Goal: Find contact information: Find contact information

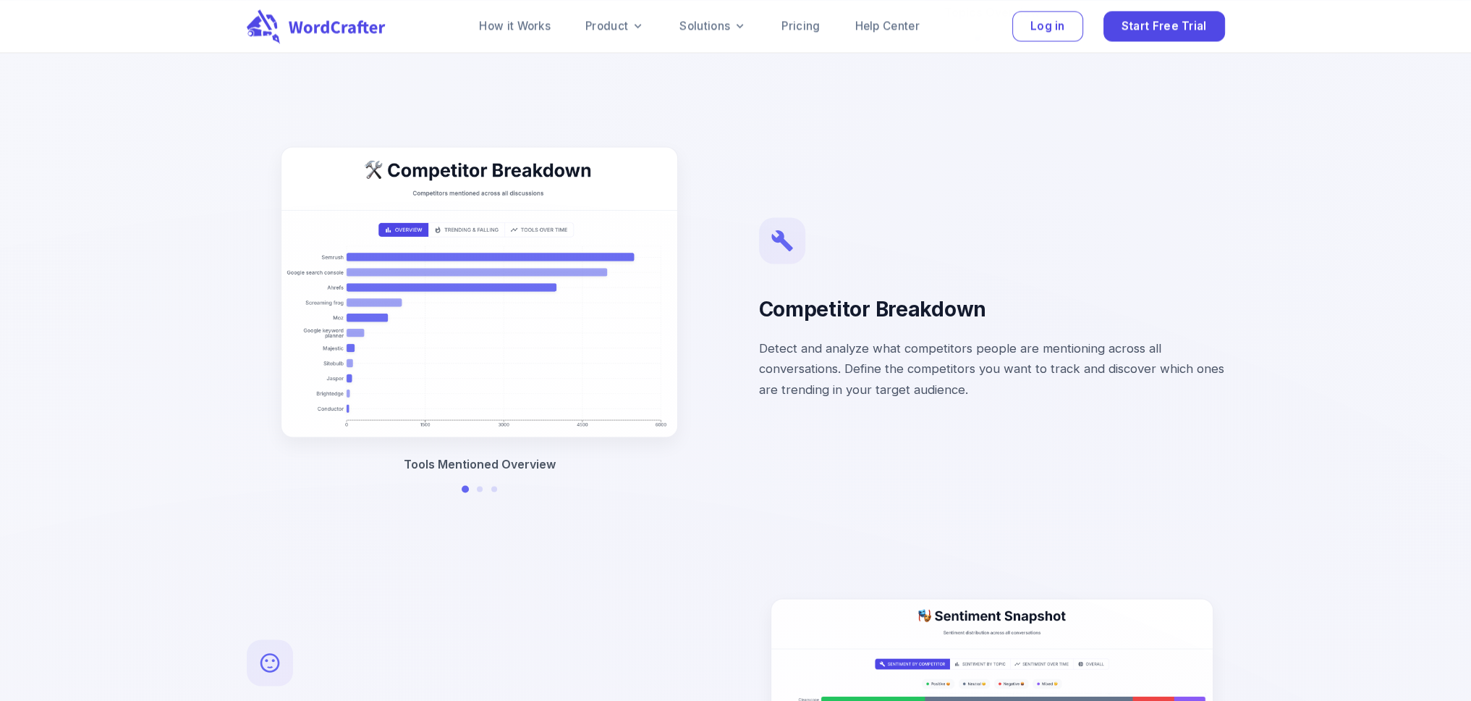
scroll to position [8355, 6]
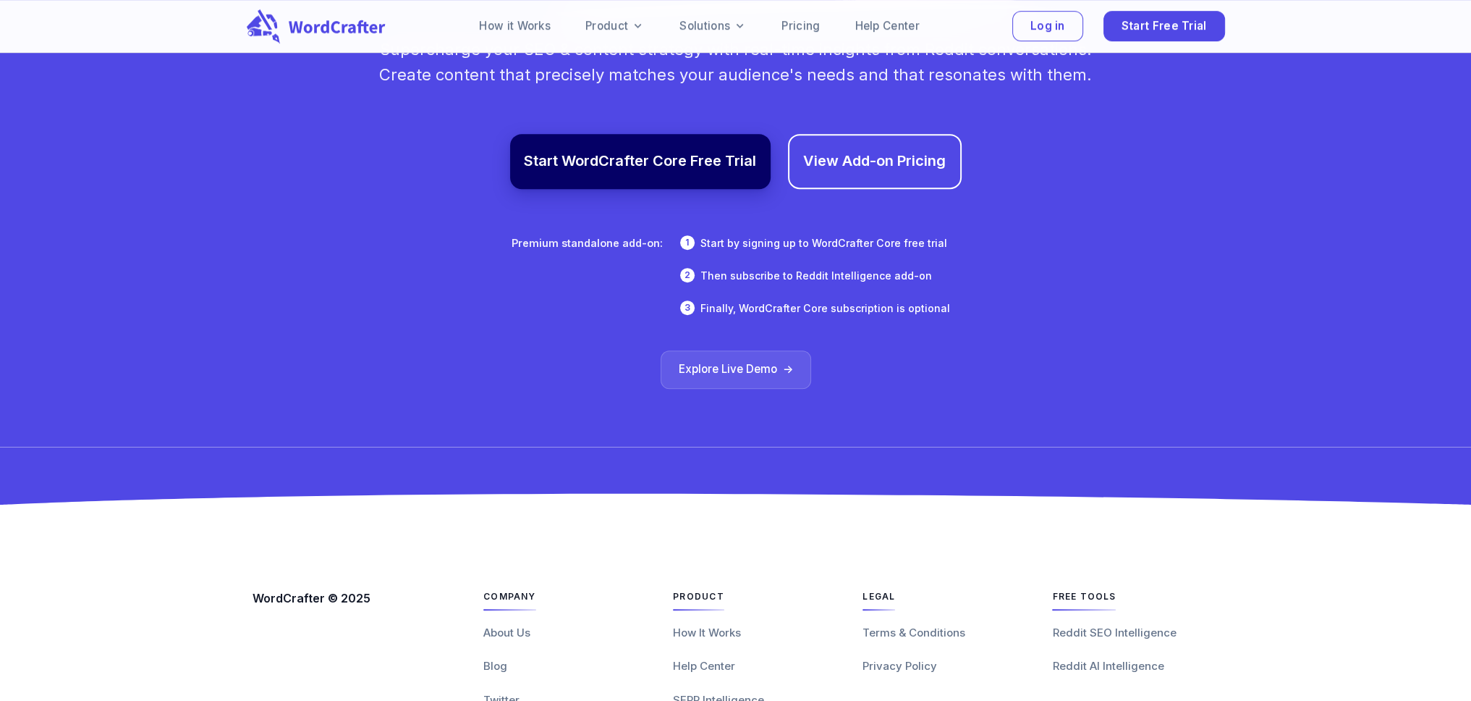
drag, startPoint x: 258, startPoint y: 237, endPoint x: 289, endPoint y: 734, distance: 497.5
click at [498, 625] on span "About Us" at bounding box center [506, 632] width 47 height 14
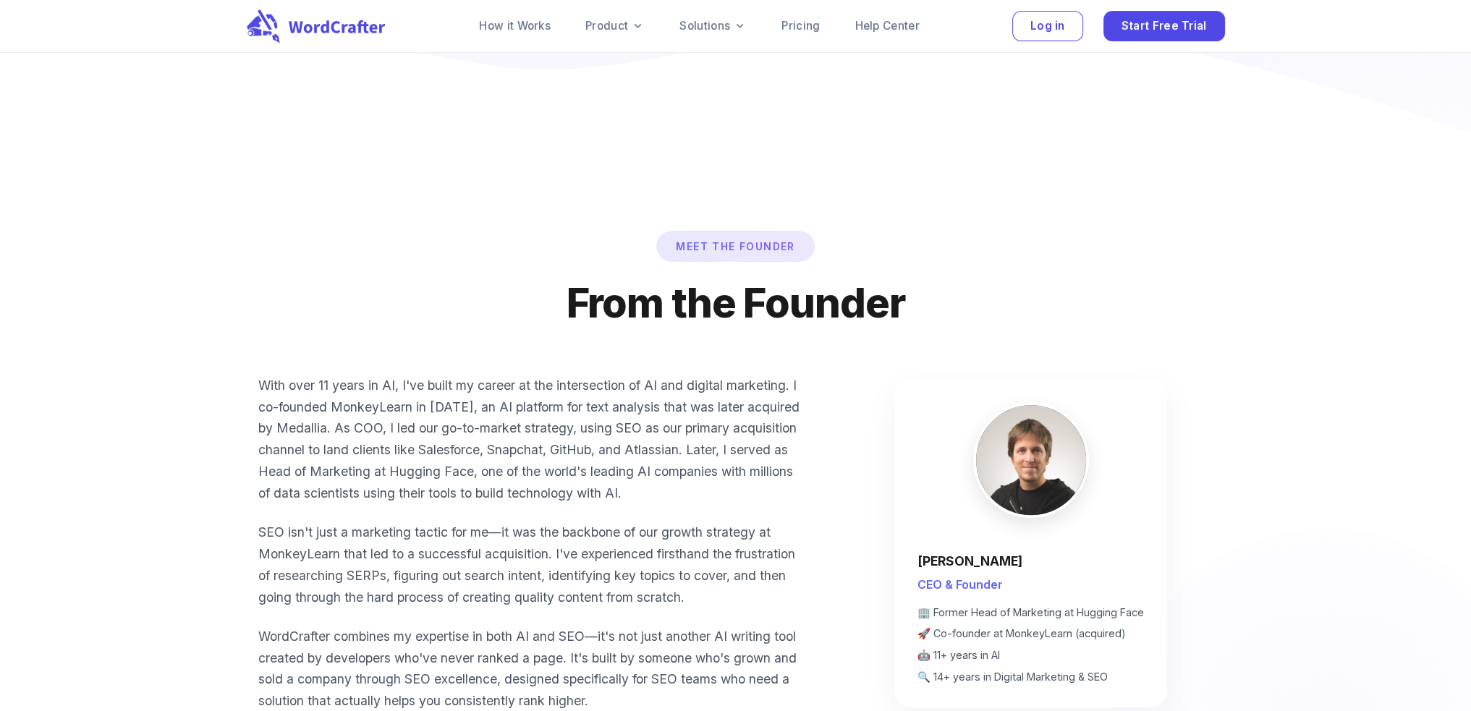
scroll to position [1013, 0]
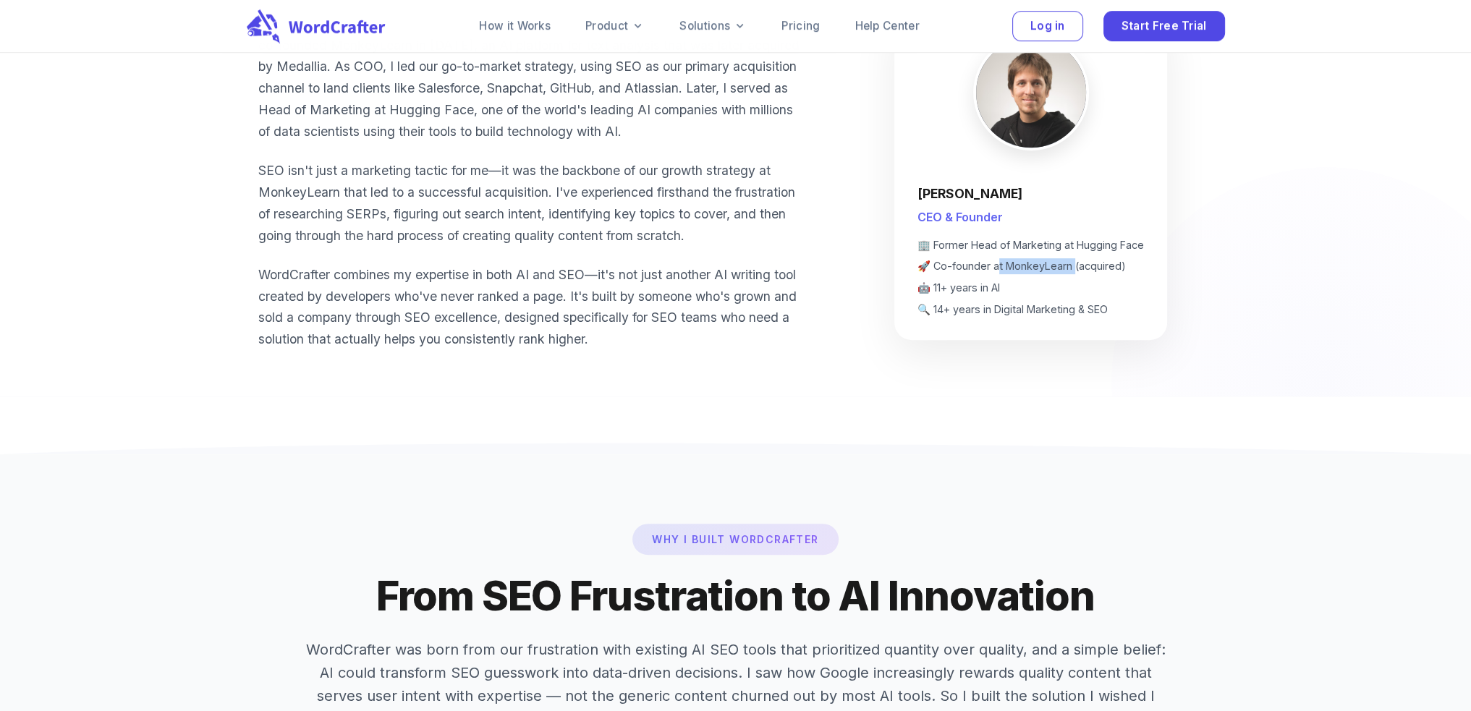
drag, startPoint x: 1075, startPoint y: 276, endPoint x: 1002, endPoint y: 276, distance: 73.1
click at [1002, 274] on span "🚀 Co-founder at MonkeyLearn (acquired)" at bounding box center [1031, 266] width 227 height 16
click at [1007, 274] on span "🚀 Co-founder at MonkeyLearn (acquired)" at bounding box center [1031, 266] width 227 height 16
drag, startPoint x: 1007, startPoint y: 276, endPoint x: 1071, endPoint y: 280, distance: 63.8
click at [1071, 274] on span "🚀 Co-founder at MonkeyLearn (acquired)" at bounding box center [1031, 266] width 227 height 16
